Goal: Information Seeking & Learning: Understand process/instructions

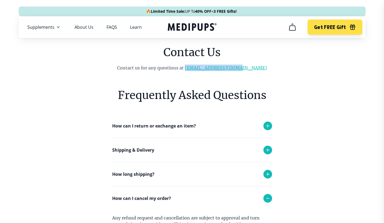
drag, startPoint x: 254, startPoint y: 67, endPoint x: 199, endPoint y: 70, distance: 55.0
click at [199, 70] on p "Contact us for any questions at [EMAIL_ADDRESS][DOMAIN_NAME]" at bounding box center [192, 67] width 220 height 6
click at [117, 125] on p "How can I return or exchange an item?" at bounding box center [154, 125] width 84 height 6
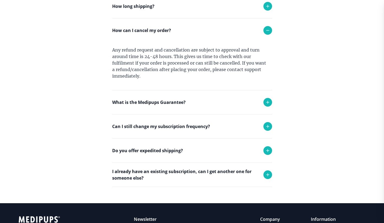
scroll to position [352, 0]
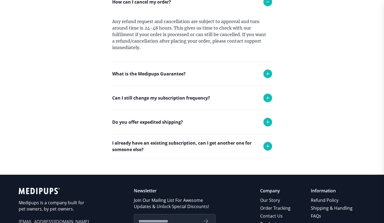
click at [207, 99] on p "Can I still change my subscription frequency?" at bounding box center [161, 97] width 98 height 6
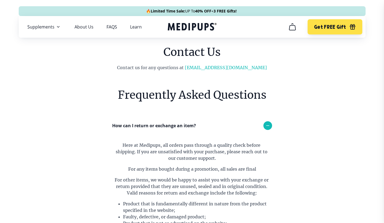
scroll to position [0, 0]
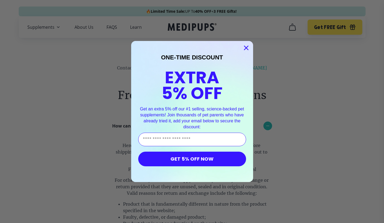
click at [246, 47] on circle "Close dialog" at bounding box center [245, 47] width 9 height 9
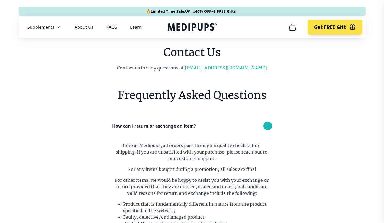
click at [110, 28] on link "FAQS" at bounding box center [111, 26] width 11 height 5
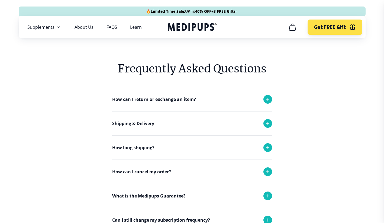
click at [179, 97] on p "How can I return or exchange an item?" at bounding box center [154, 99] width 84 height 6
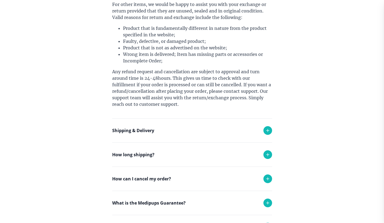
scroll to position [162, 0]
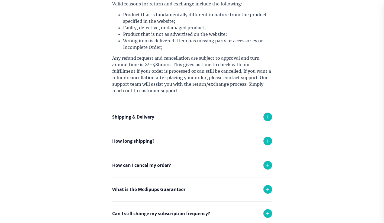
click at [229, 117] on div "Shipping & Delivery" at bounding box center [192, 117] width 160 height 24
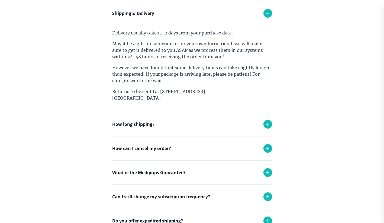
scroll to position [271, 0]
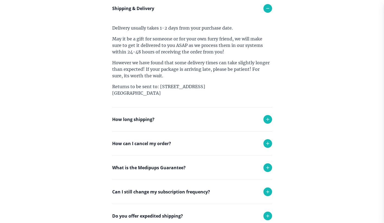
click at [229, 117] on div "How long shipping?" at bounding box center [192, 119] width 160 height 24
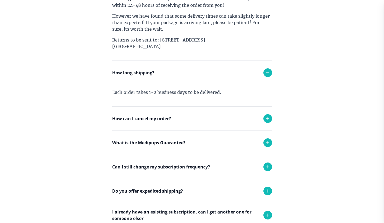
scroll to position [325, 0]
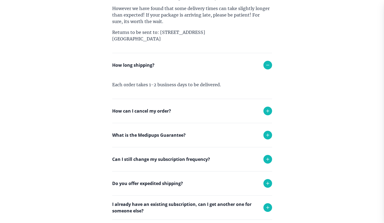
click at [229, 117] on div "How can I cancel my order?" at bounding box center [192, 111] width 160 height 24
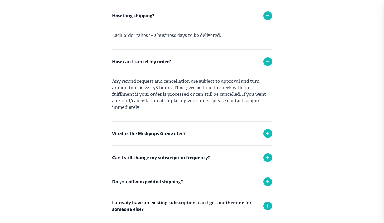
scroll to position [379, 0]
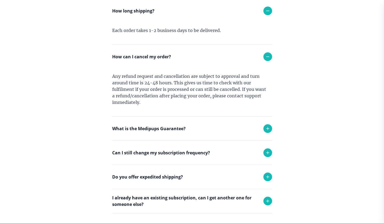
click at [228, 125] on div "What is the Medipups Guarantee?" at bounding box center [192, 128] width 160 height 24
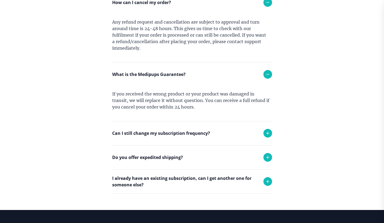
click at [227, 129] on div "Can I still change my subscription frequency?" at bounding box center [192, 133] width 160 height 24
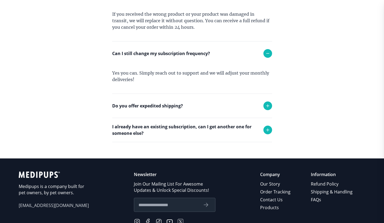
scroll to position [514, 0]
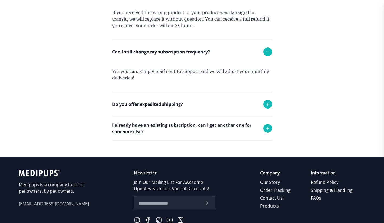
click at [227, 111] on div "Do you offer expedited shipping?" at bounding box center [192, 104] width 160 height 24
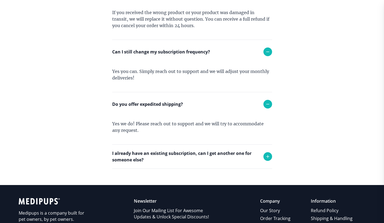
click at [225, 153] on p "I already have an existing subscription, can I get another one for someone else?" at bounding box center [185, 156] width 146 height 13
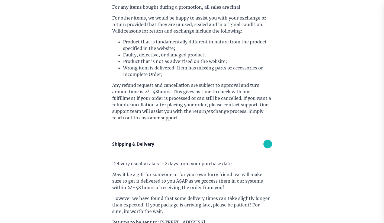
scroll to position [0, 0]
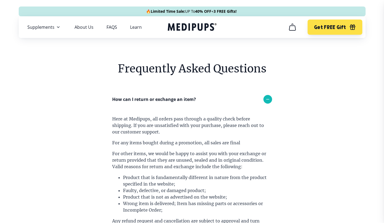
click at [158, 130] on p "Here at Medipups, all orders pass through a quality check before shipping. If y…" at bounding box center [192, 124] width 160 height 19
click at [142, 133] on p "Here at Medipups, all orders pass through a quality check before shipping. If y…" at bounding box center [192, 124] width 160 height 19
click at [180, 133] on p "Here at Medipups, all orders pass through a quality check before shipping. If y…" at bounding box center [192, 124] width 160 height 19
click at [182, 131] on p "Here at Medipups, all orders pass through a quality check before shipping. If y…" at bounding box center [192, 124] width 160 height 19
click at [201, 119] on p "Here at Medipups, all orders pass through a quality check before shipping. If y…" at bounding box center [192, 124] width 160 height 19
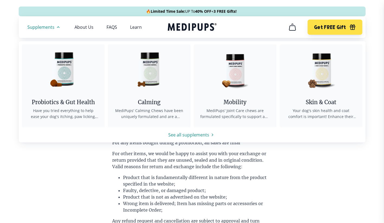
click at [53, 25] on span "Supplements" at bounding box center [40, 26] width 27 height 5
click at [46, 27] on span "Supplements" at bounding box center [40, 26] width 27 height 5
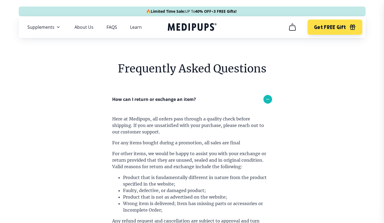
click at [33, 25] on span "Supplements" at bounding box center [40, 26] width 27 height 5
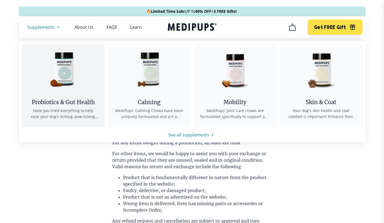
click at [69, 79] on img at bounding box center [63, 68] width 49 height 49
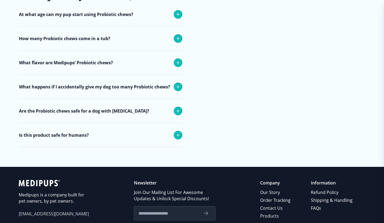
scroll to position [2193, 0]
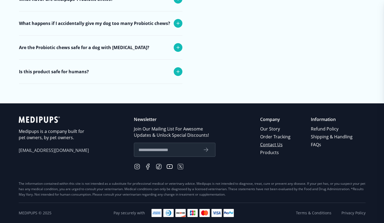
click at [270, 148] on link "Contact Us" at bounding box center [275, 145] width 31 height 8
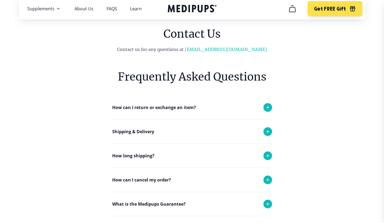
scroll to position [27, 0]
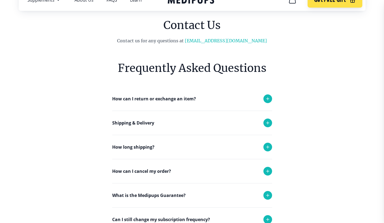
click at [138, 166] on div "How can I cancel my order?" at bounding box center [192, 171] width 160 height 24
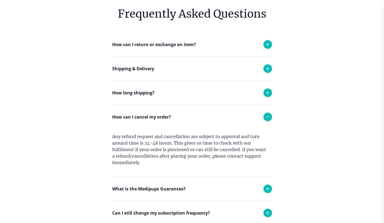
scroll to position [0, 0]
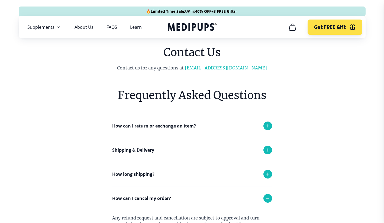
click at [234, 69] on link "[EMAIL_ADDRESS][DOMAIN_NAME]" at bounding box center [226, 67] width 82 height 5
